Goal: Information Seeking & Learning: Learn about a topic

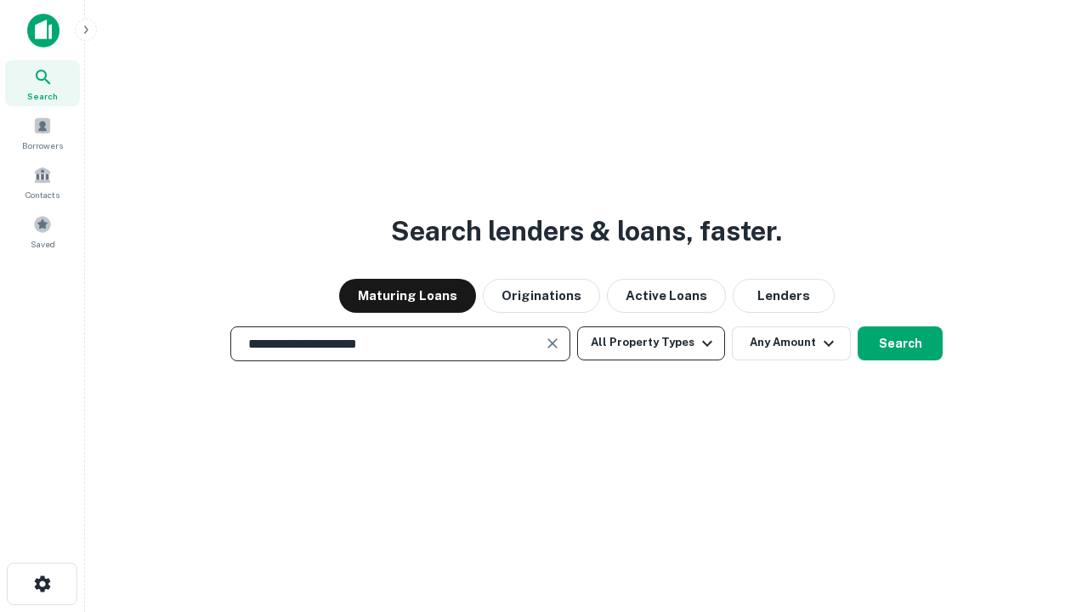
type input "**********"
click at [651, 343] on button "All Property Types" at bounding box center [651, 343] width 148 height 34
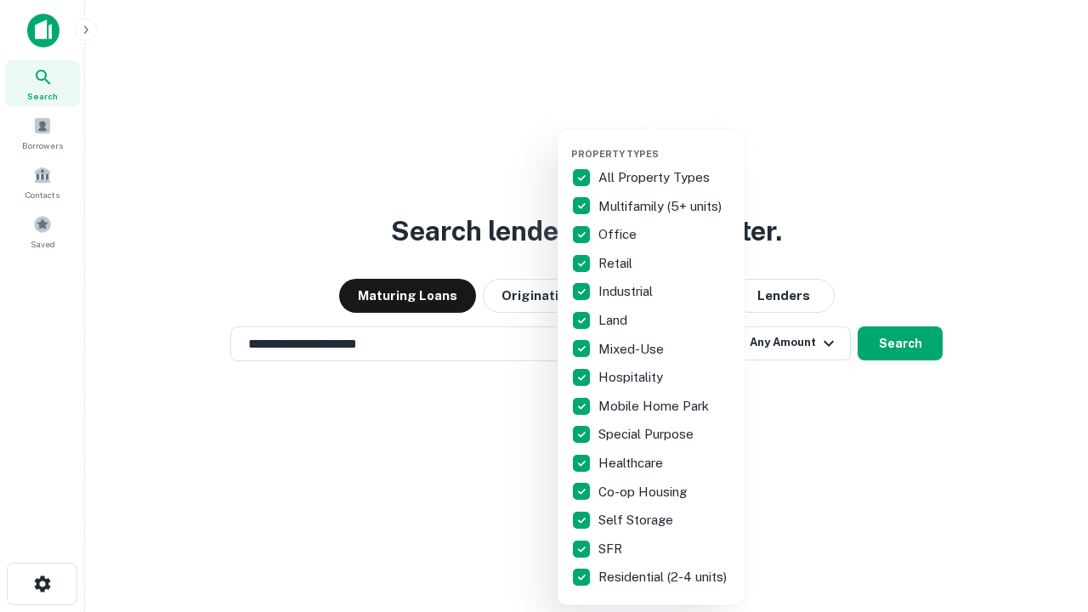
click at [665, 143] on button "button" at bounding box center [664, 143] width 187 height 1
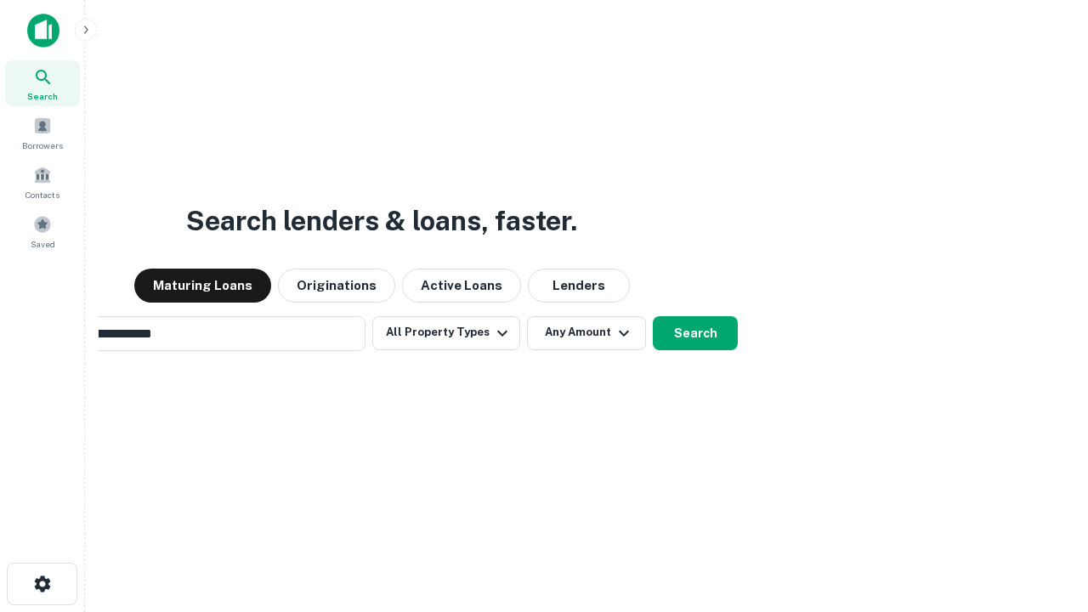
scroll to position [26, 0]
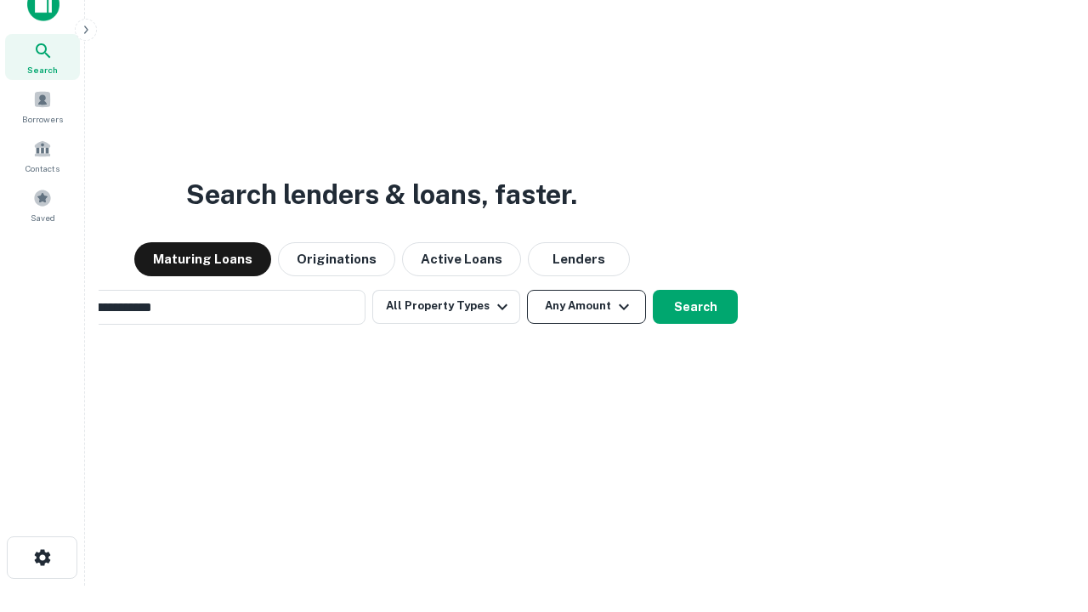
click at [527, 290] on button "Any Amount" at bounding box center [586, 307] width 119 height 34
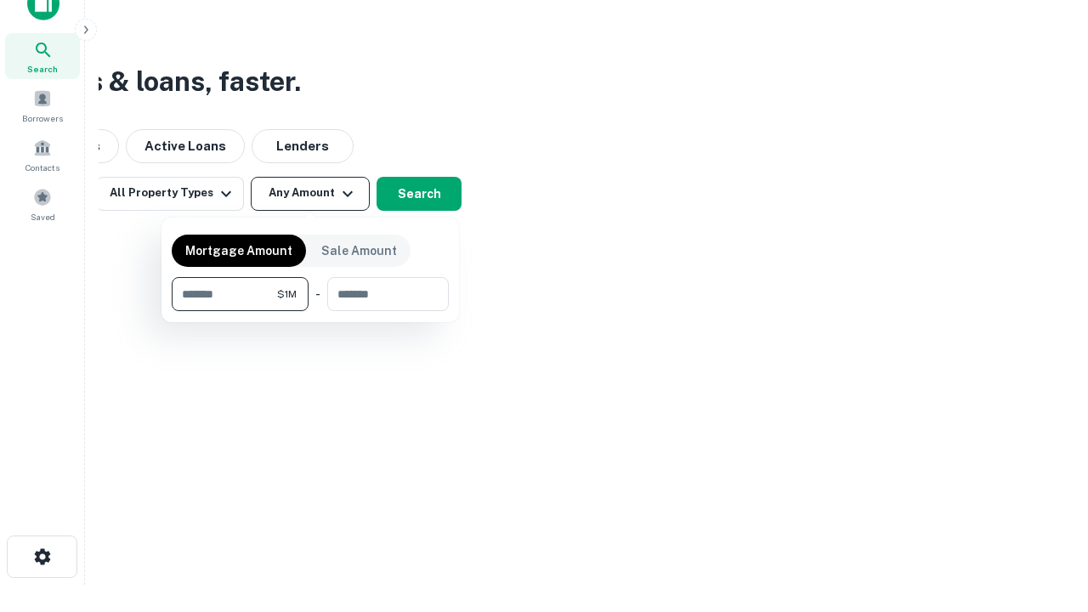
type input "*******"
click at [310, 311] on button "button" at bounding box center [310, 311] width 277 height 1
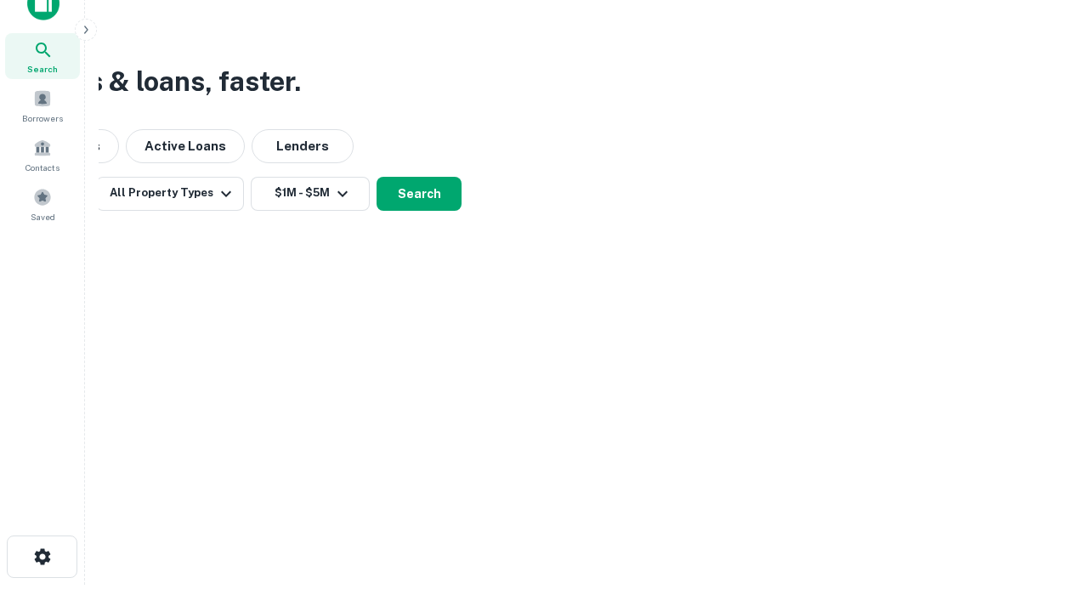
scroll to position [10, 314]
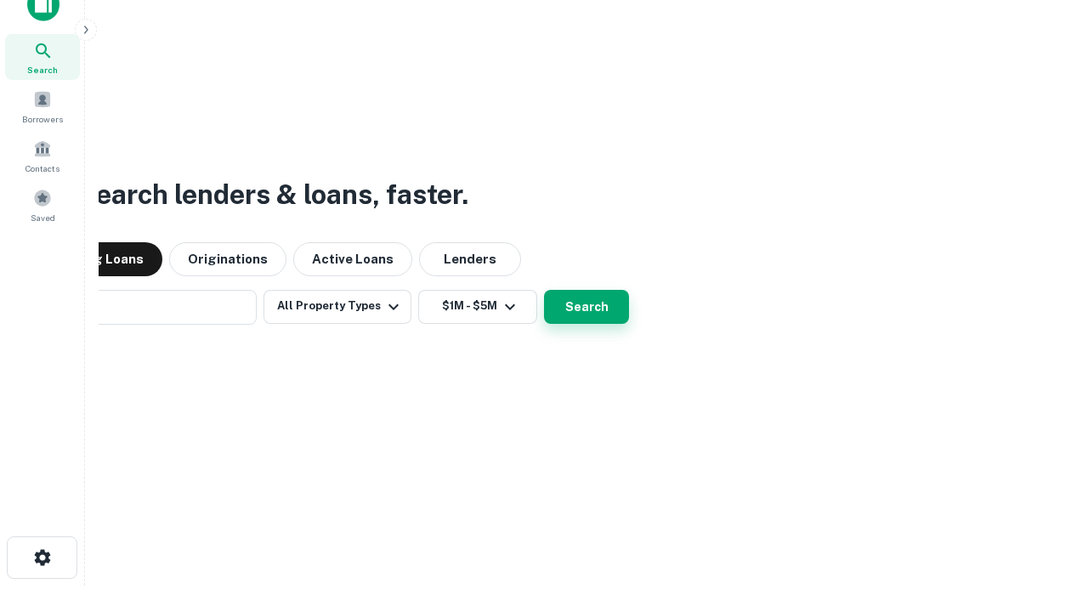
click at [544, 290] on button "Search" at bounding box center [586, 307] width 85 height 34
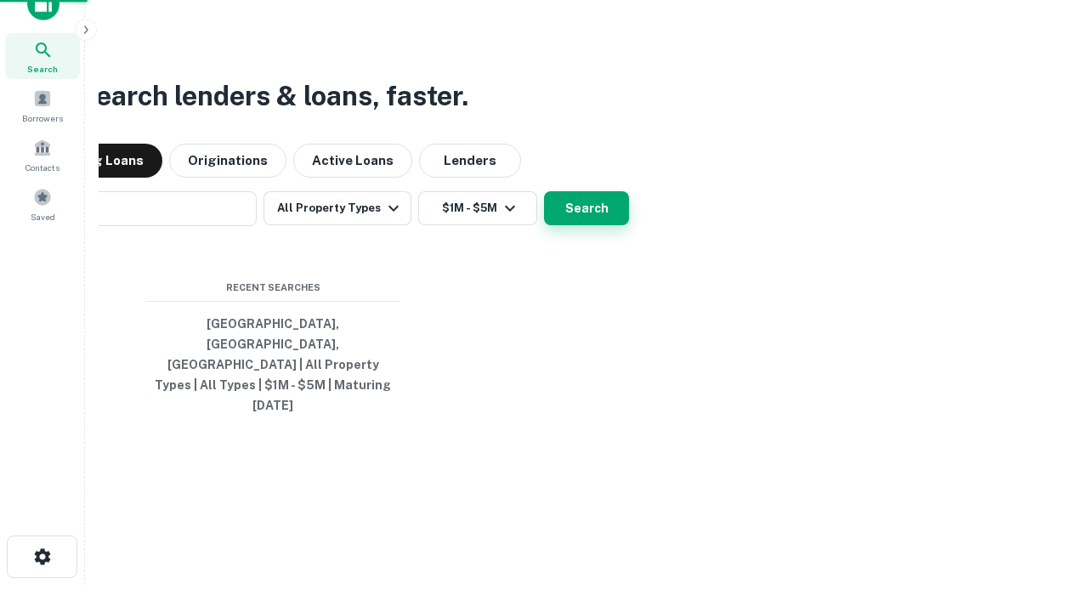
scroll to position [45, 481]
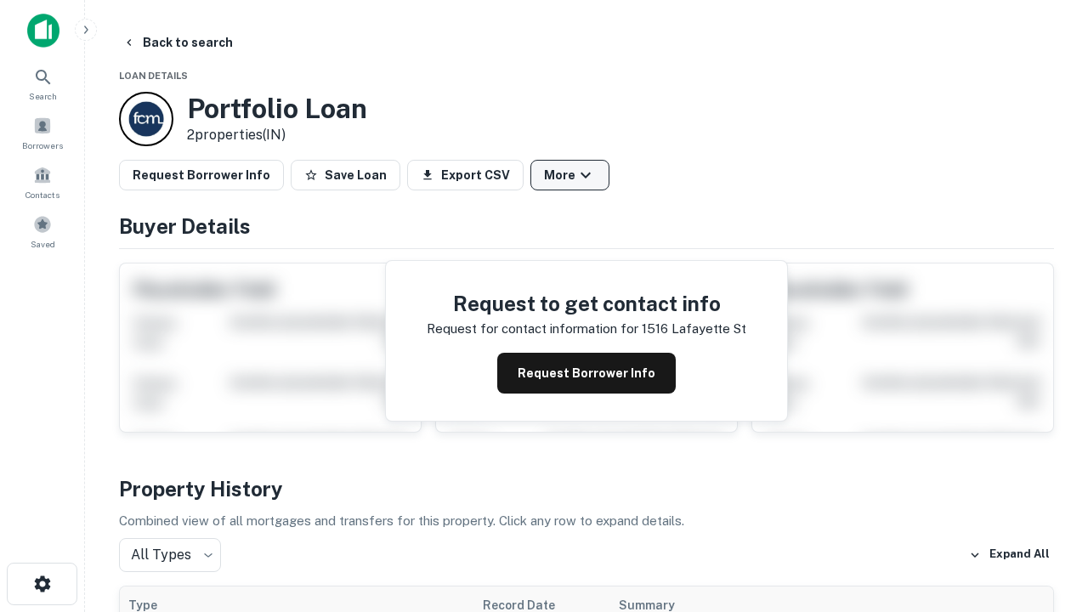
click at [570, 175] on button "More" at bounding box center [570, 175] width 79 height 31
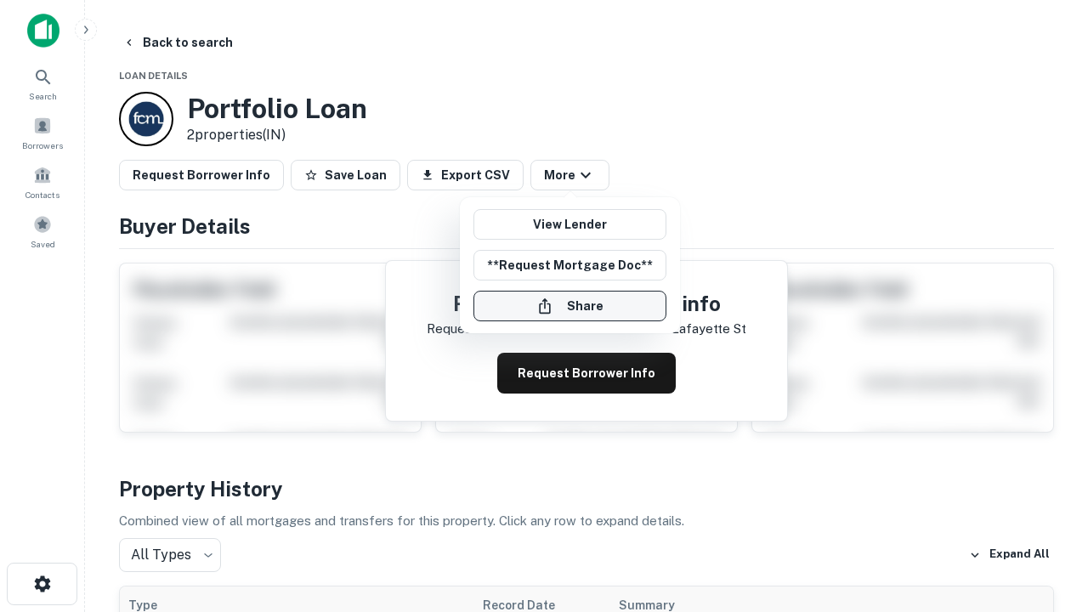
click at [570, 306] on button "Share" at bounding box center [570, 306] width 193 height 31
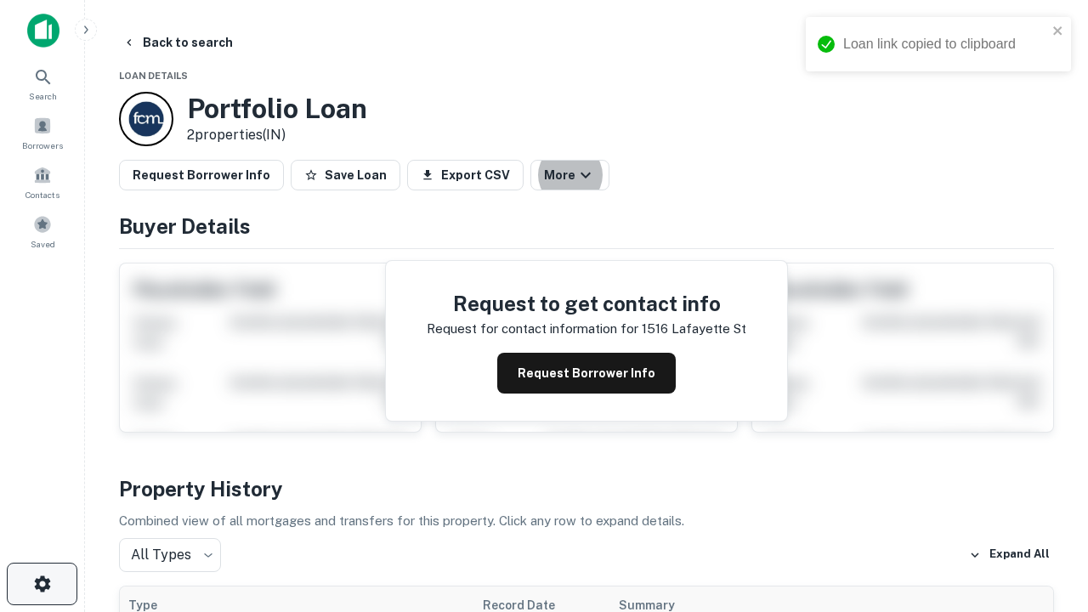
click at [42, 584] on icon "button" at bounding box center [42, 584] width 20 height 20
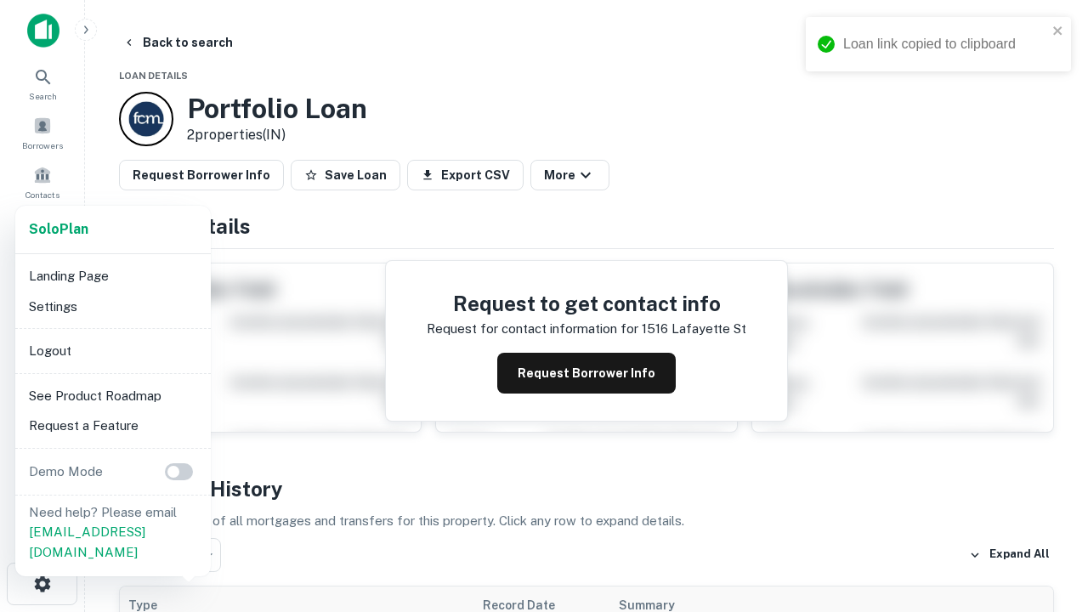
click at [112, 350] on li "Logout" at bounding box center [113, 351] width 182 height 31
